Goal: Information Seeking & Learning: Find specific page/section

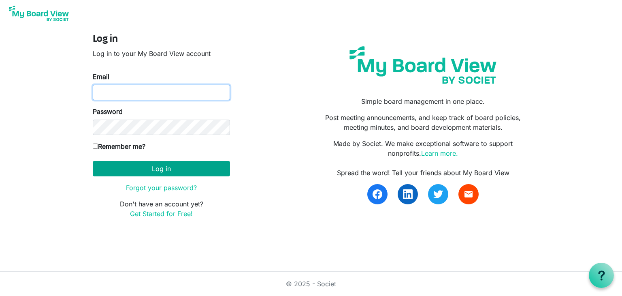
type input "cindybastian2@gmail.com"
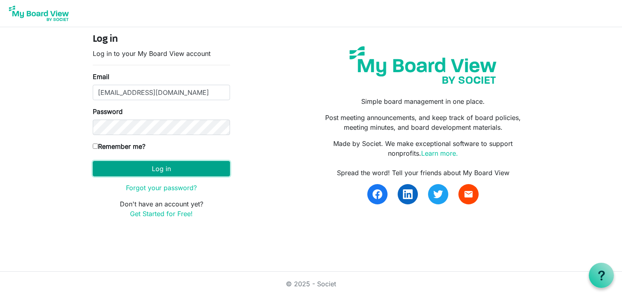
click at [185, 166] on button "Log in" at bounding box center [161, 168] width 137 height 15
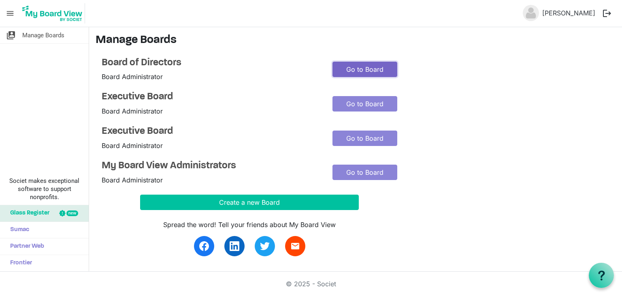
click at [353, 70] on link "Go to Board" at bounding box center [364, 69] width 65 height 15
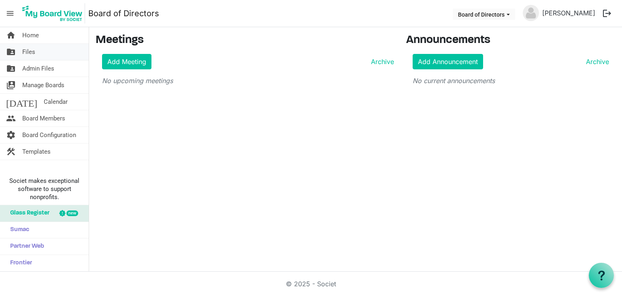
click at [31, 52] on span "Files" at bounding box center [28, 52] width 13 height 16
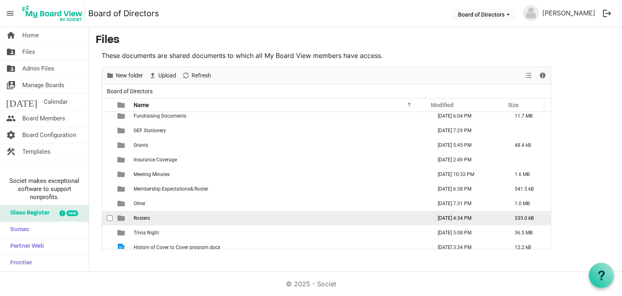
scroll to position [111, 0]
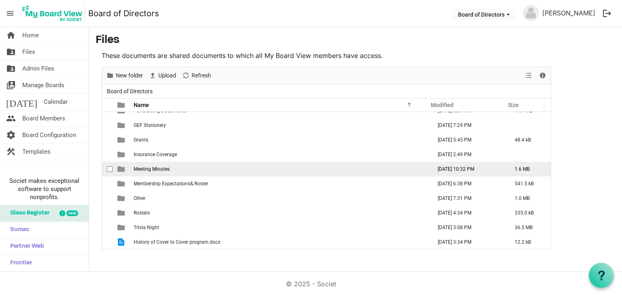
click at [296, 167] on td "Meeting Minutes" at bounding box center [280, 169] width 298 height 15
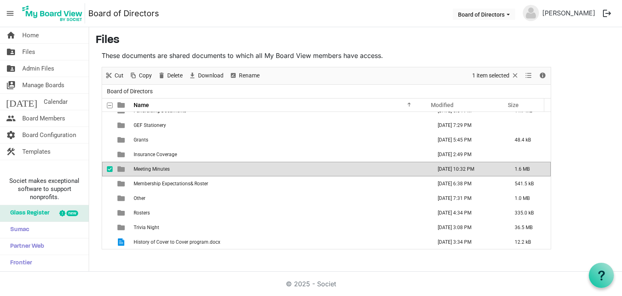
click at [296, 167] on td "Meeting Minutes" at bounding box center [280, 169] width 298 height 15
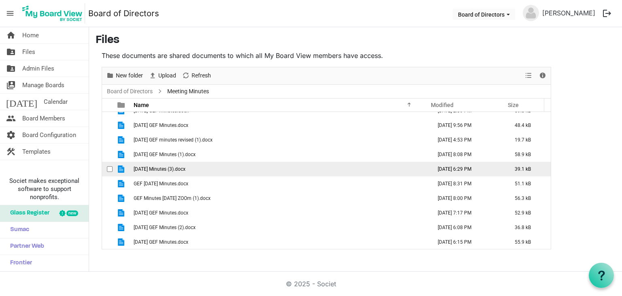
click at [296, 167] on td "February 24, 2023 Minutes (3).docx" at bounding box center [280, 169] width 298 height 15
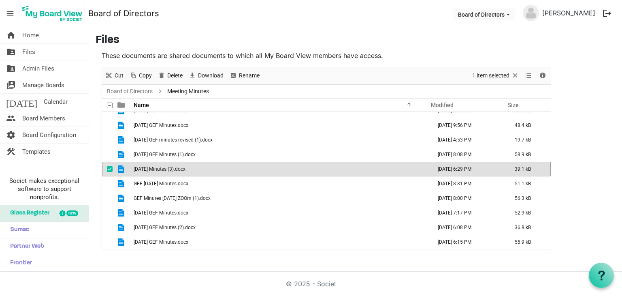
click at [296, 167] on td "February 24, 2023 Minutes (3).docx" at bounding box center [280, 169] width 298 height 15
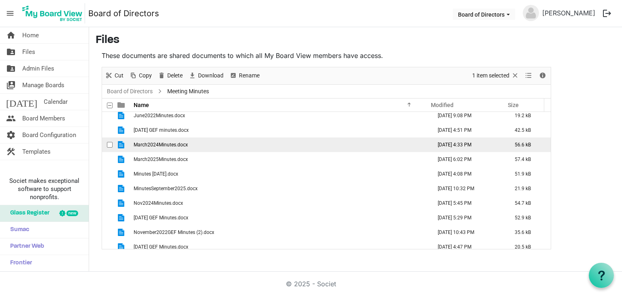
scroll to position [313, 0]
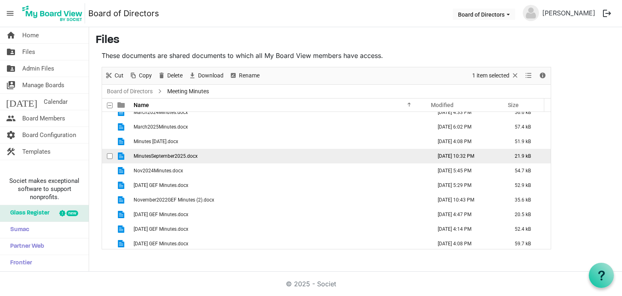
click at [263, 156] on td "MinutesSeptember2025.docx" at bounding box center [280, 156] width 298 height 15
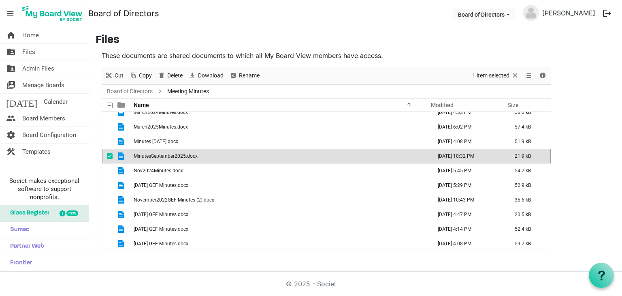
click at [263, 156] on td "MinutesSeptember2025.docx" at bounding box center [280, 156] width 298 height 15
click at [48, 52] on link "folder_shared Files" at bounding box center [44, 52] width 89 height 16
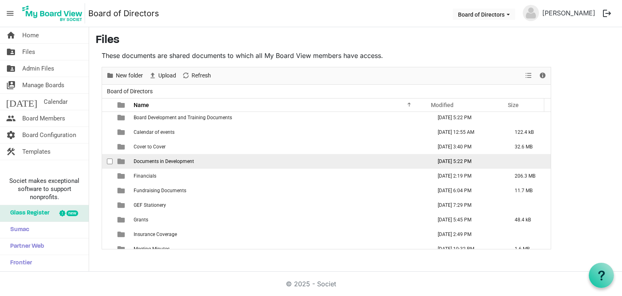
scroll to position [40, 0]
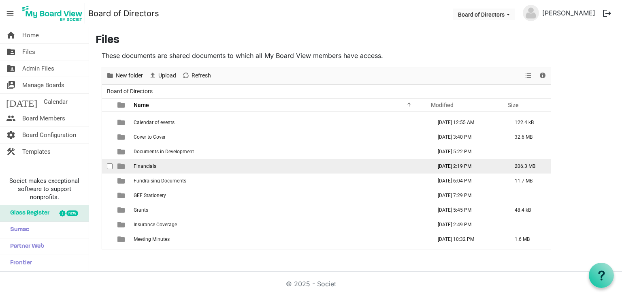
click at [312, 162] on td "Financials" at bounding box center [280, 166] width 298 height 15
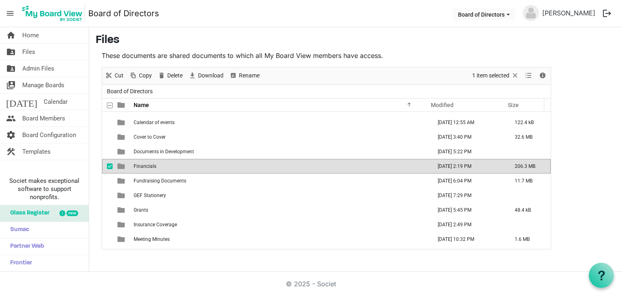
click at [312, 162] on td "Financials" at bounding box center [280, 166] width 298 height 15
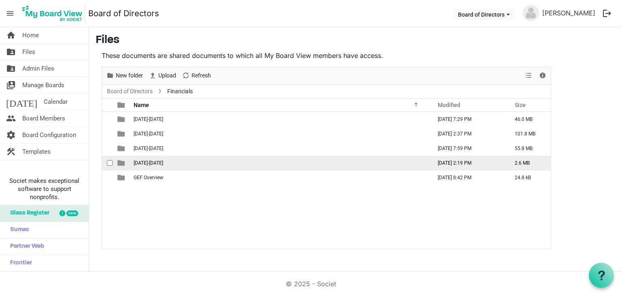
click at [294, 163] on td "[DATE]-[DATE]" at bounding box center [280, 163] width 298 height 15
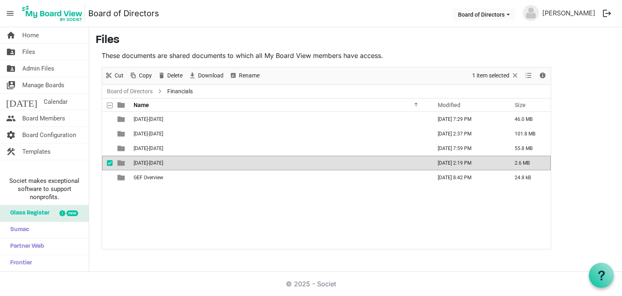
click at [294, 163] on td "[DATE]-[DATE]" at bounding box center [280, 163] width 298 height 15
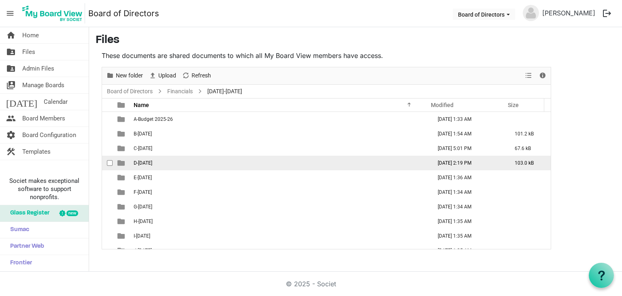
click at [257, 159] on td "D-[DATE]" at bounding box center [280, 163] width 298 height 15
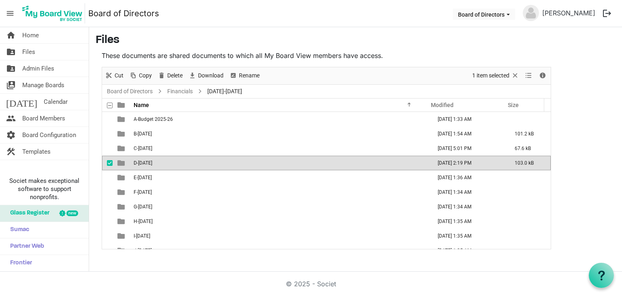
click at [257, 159] on td "D-[DATE]" at bounding box center [280, 163] width 298 height 15
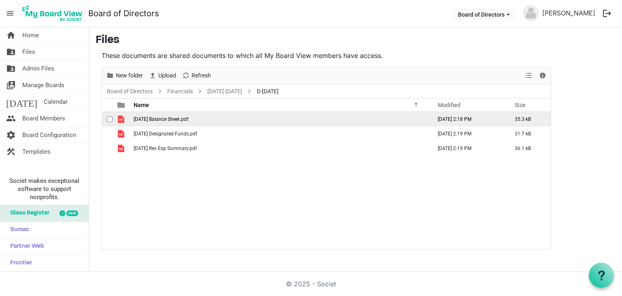
click at [202, 122] on td "[DATE] Balance Sheet.pdf" at bounding box center [280, 119] width 298 height 15
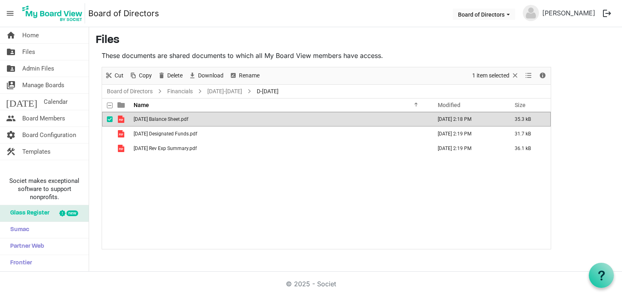
click at [202, 122] on td "[DATE] Balance Sheet.pdf" at bounding box center [280, 119] width 298 height 15
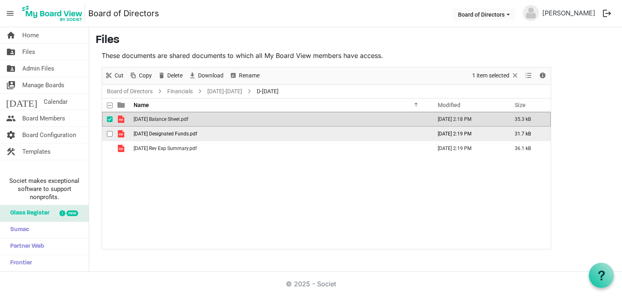
click at [219, 132] on td "[DATE] Designated Funds.pdf" at bounding box center [280, 133] width 298 height 15
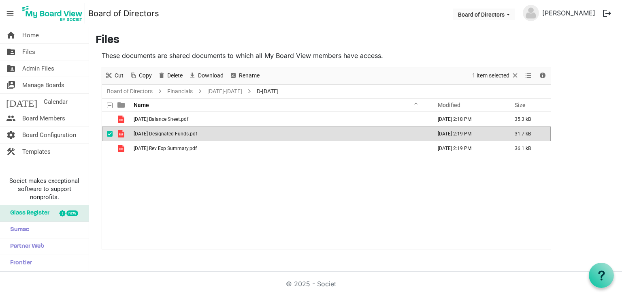
click at [219, 132] on td "[DATE] Designated Funds.pdf" at bounding box center [280, 133] width 298 height 15
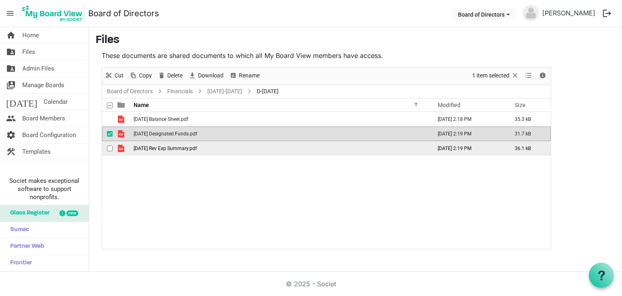
click at [219, 148] on td "[DATE] Rev Exp Summary.pdf" at bounding box center [280, 148] width 298 height 15
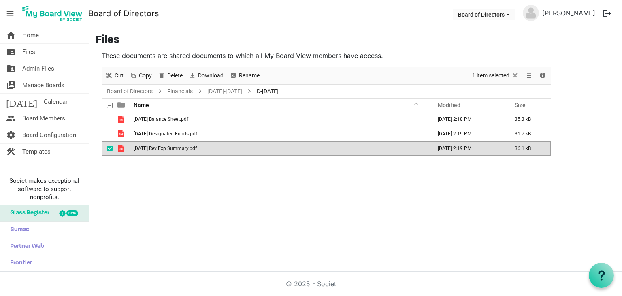
click at [219, 148] on td "[DATE] Rev Exp Summary.pdf" at bounding box center [280, 148] width 298 height 15
